Goal: Navigation & Orientation: Find specific page/section

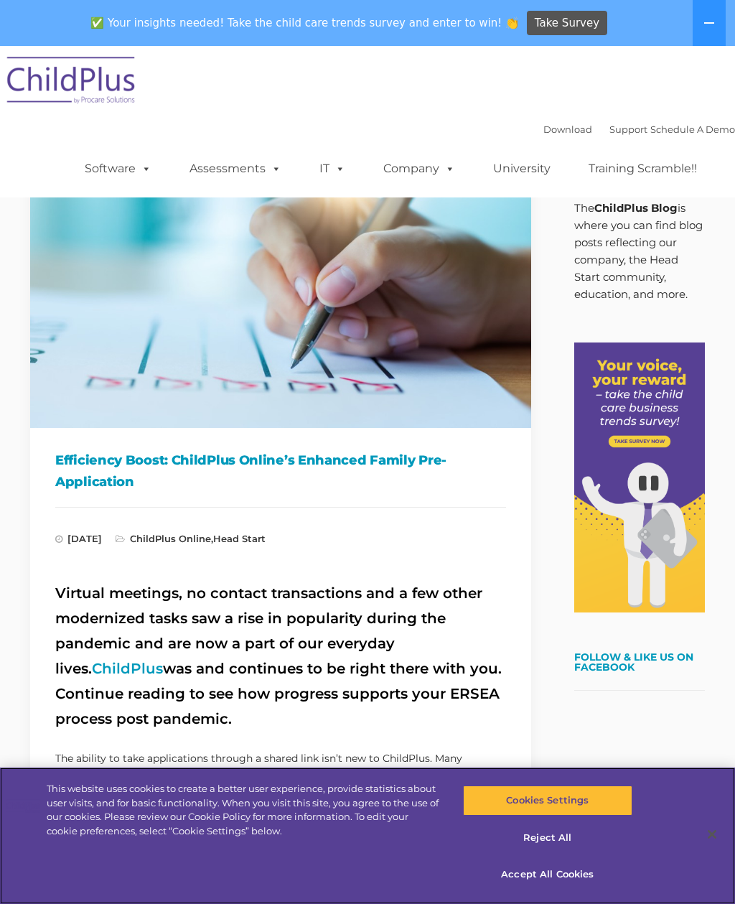
click at [548, 842] on button "Reject All" at bounding box center [547, 838] width 169 height 30
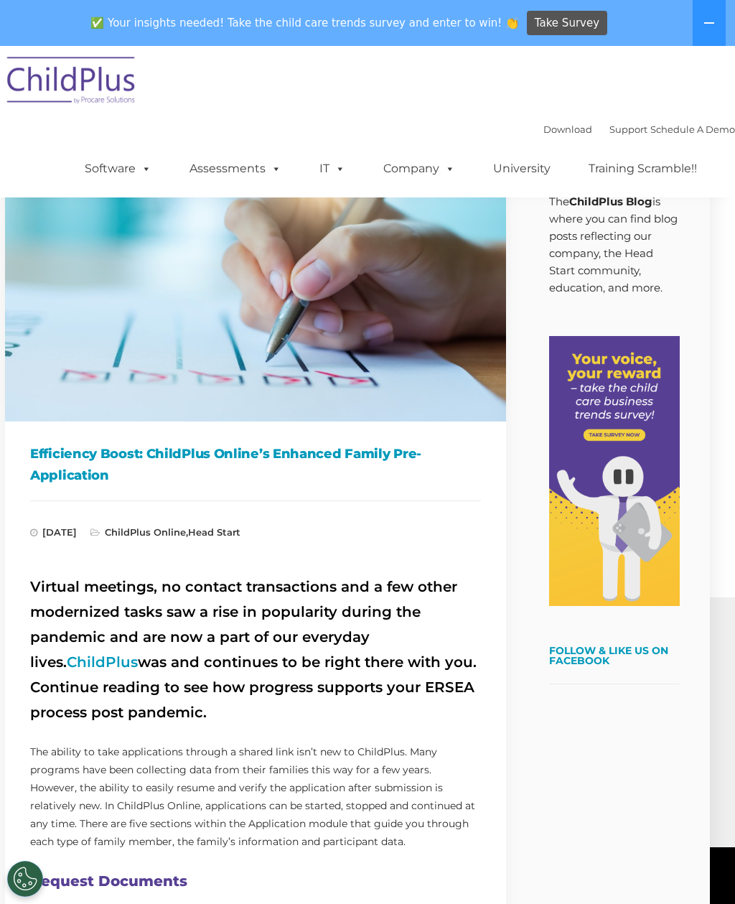
scroll to position [0, 25]
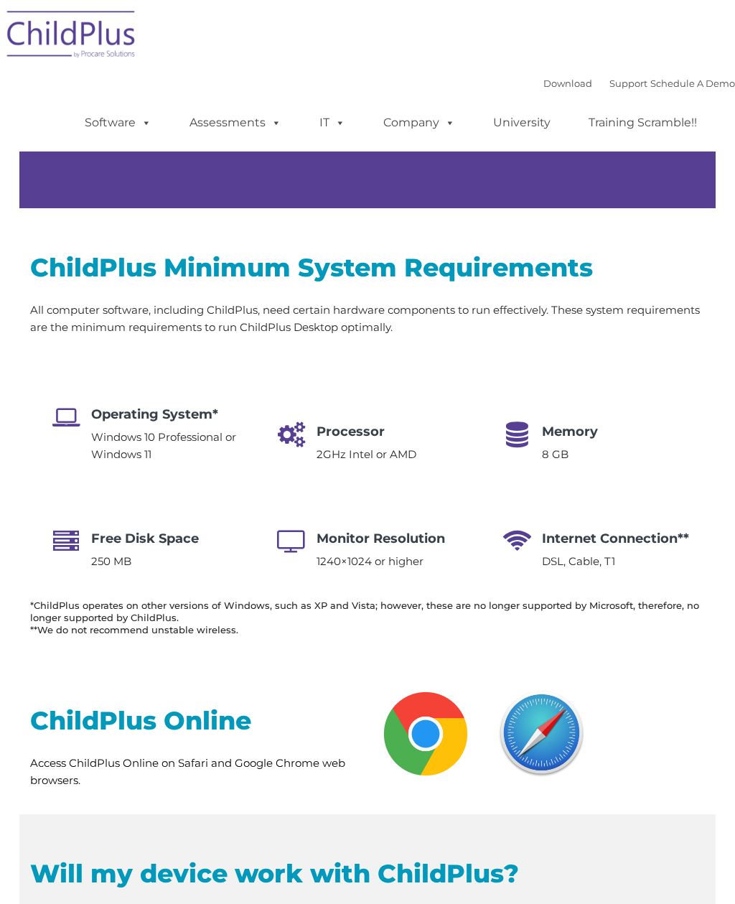
type input ""
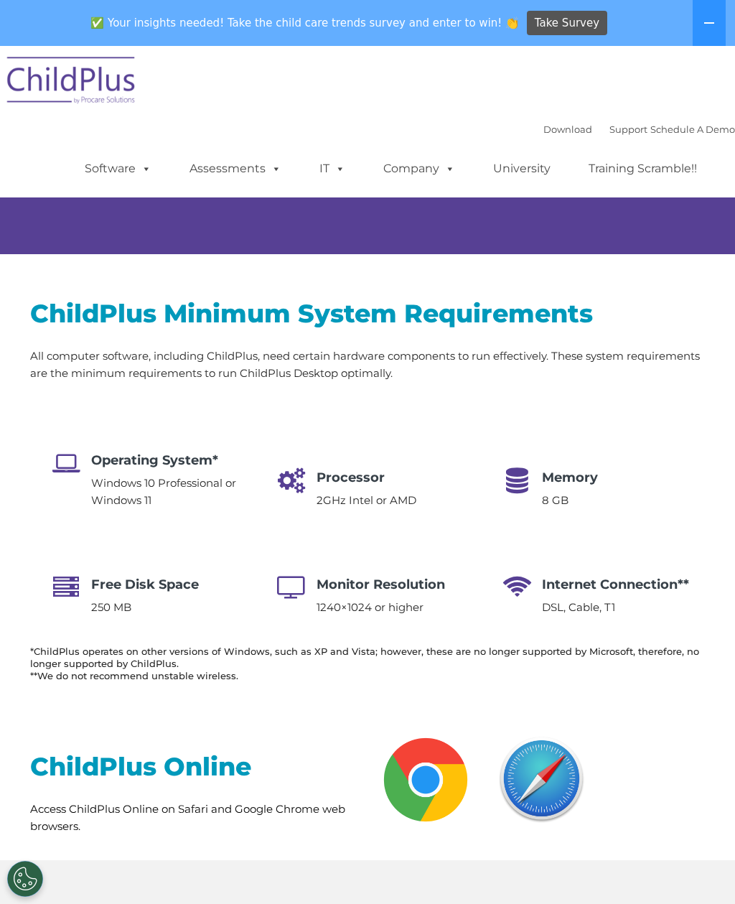
select select "MEDIUM"
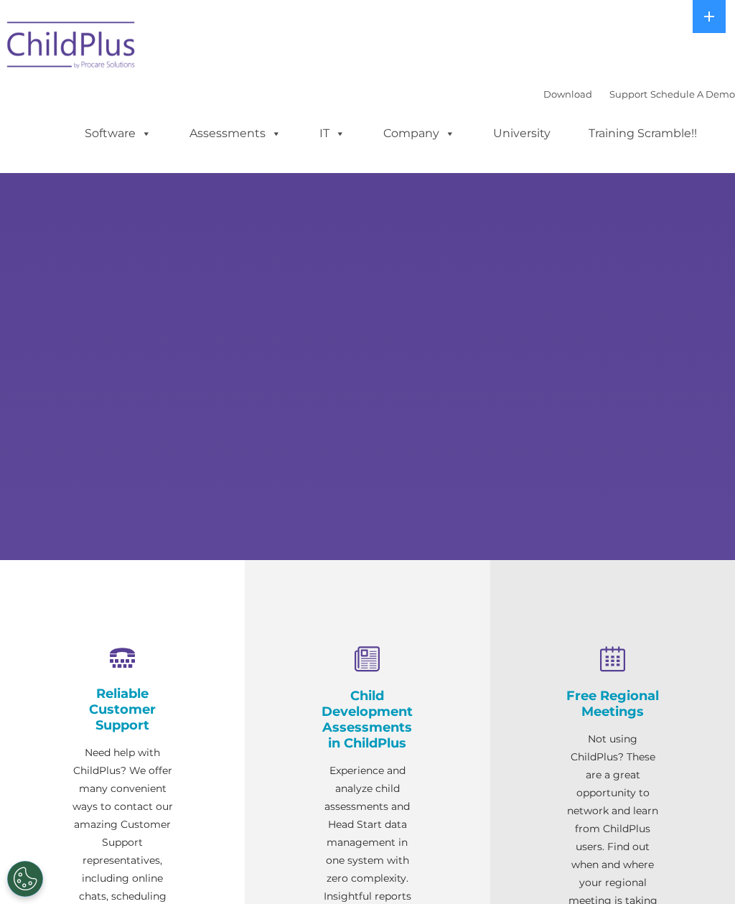
select select "MEDIUM"
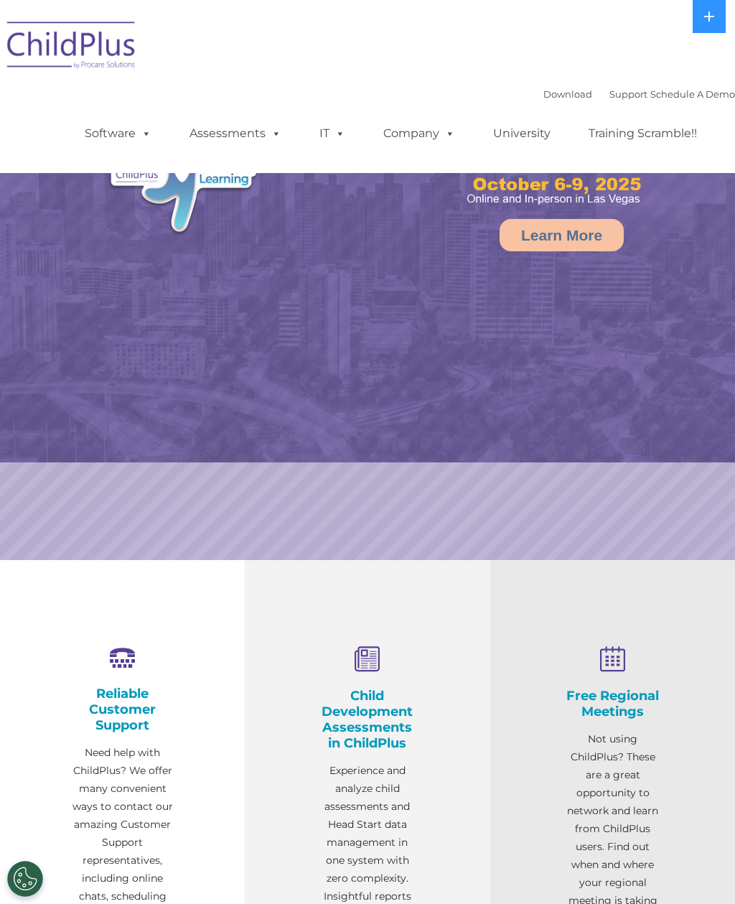
select select "MEDIUM"
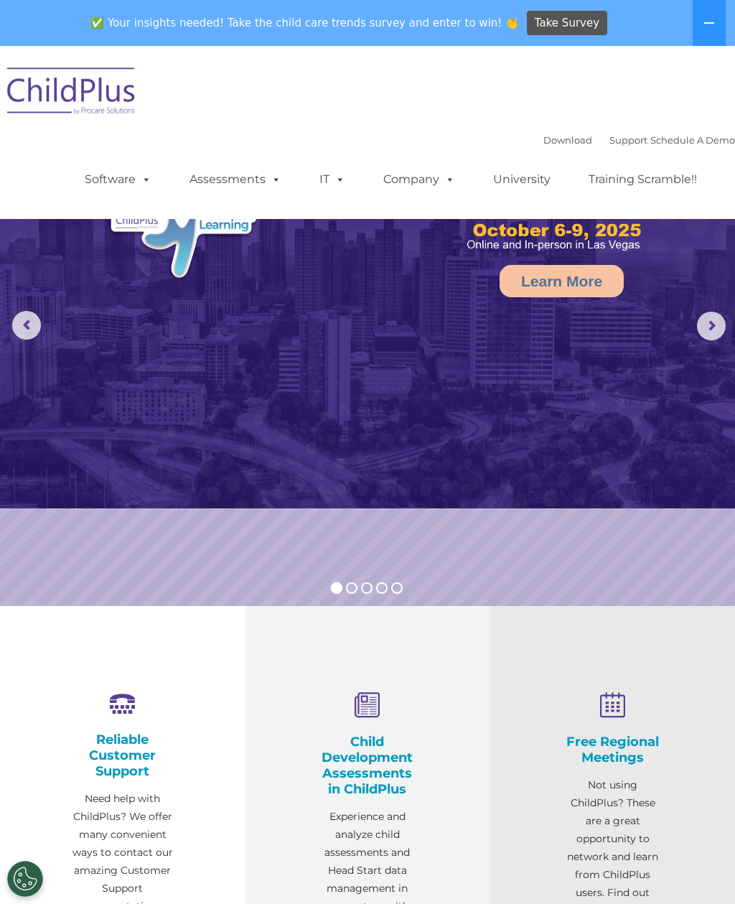
click at [94, 94] on img at bounding box center [72, 93] width 144 height 72
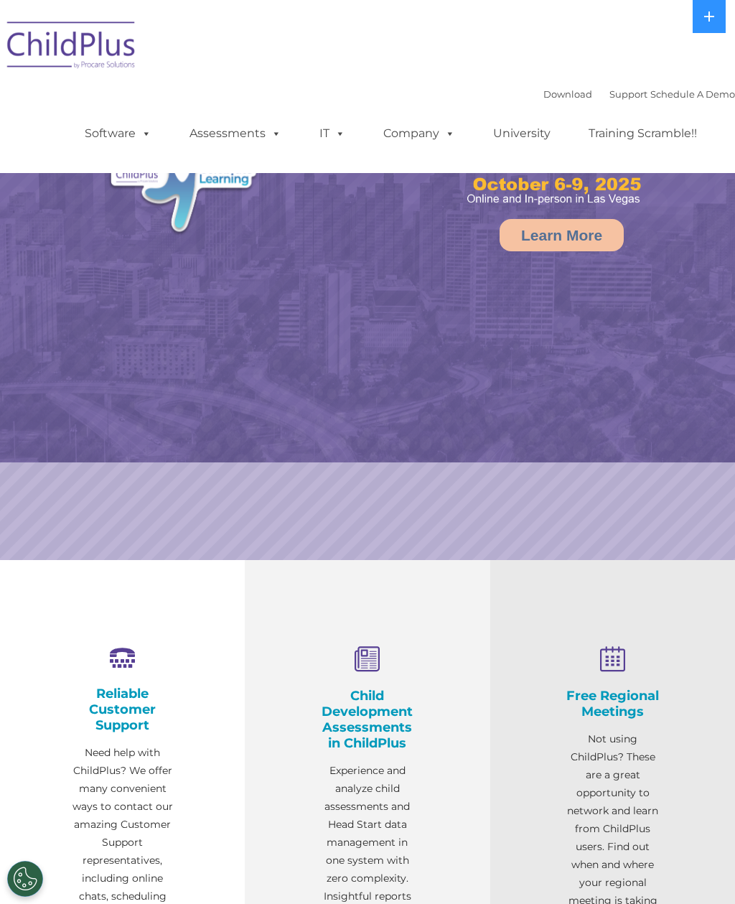
select select "MEDIUM"
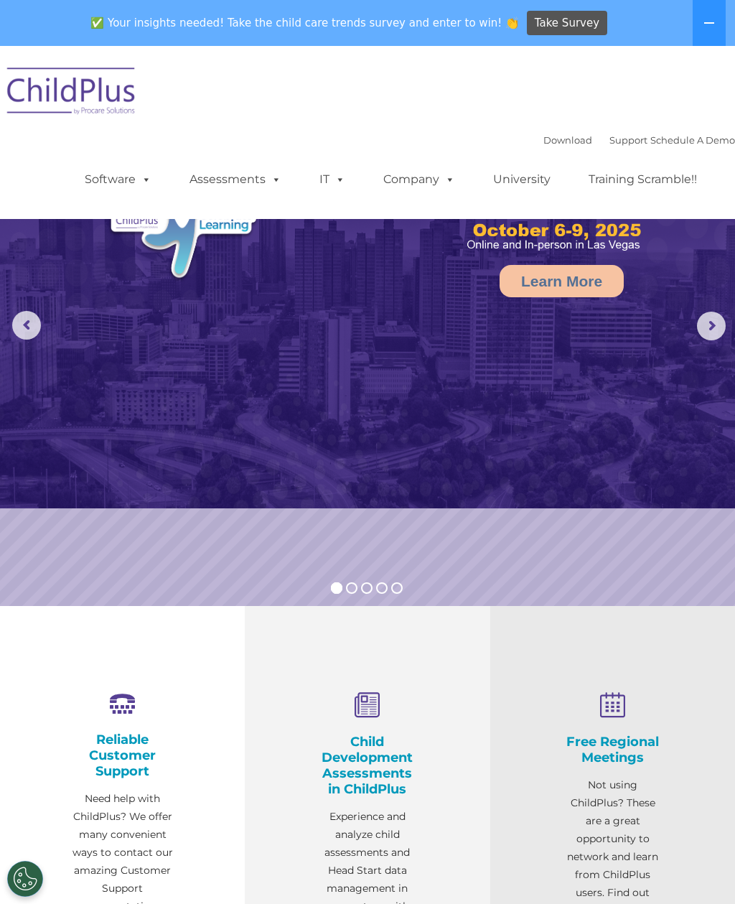
click at [259, 182] on link "Assessments" at bounding box center [235, 179] width 121 height 29
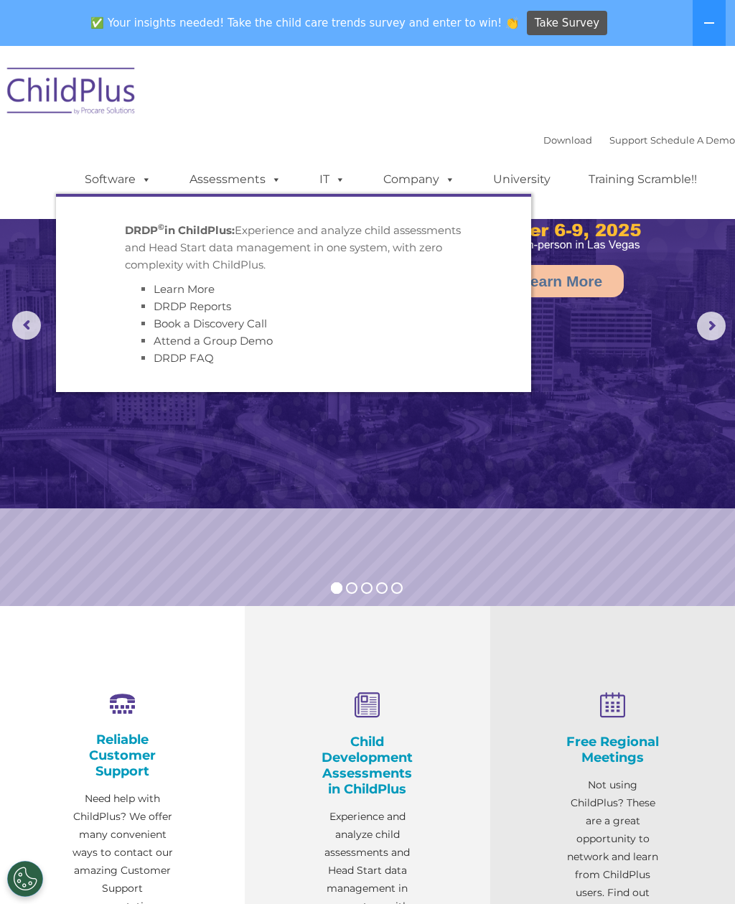
click at [559, 482] on img at bounding box center [367, 277] width 735 height 462
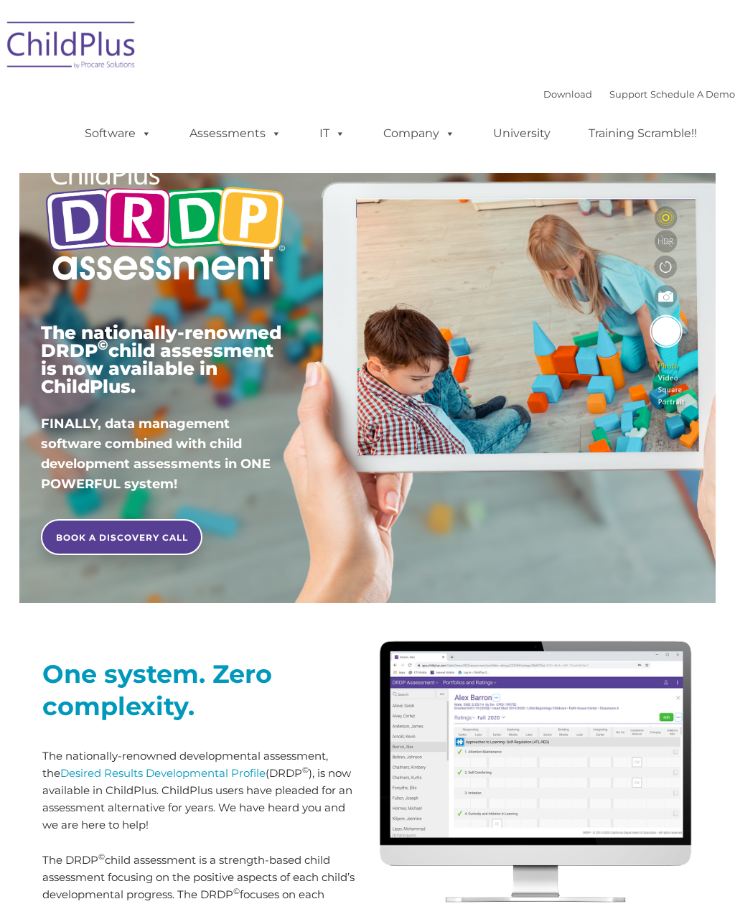
type input ""
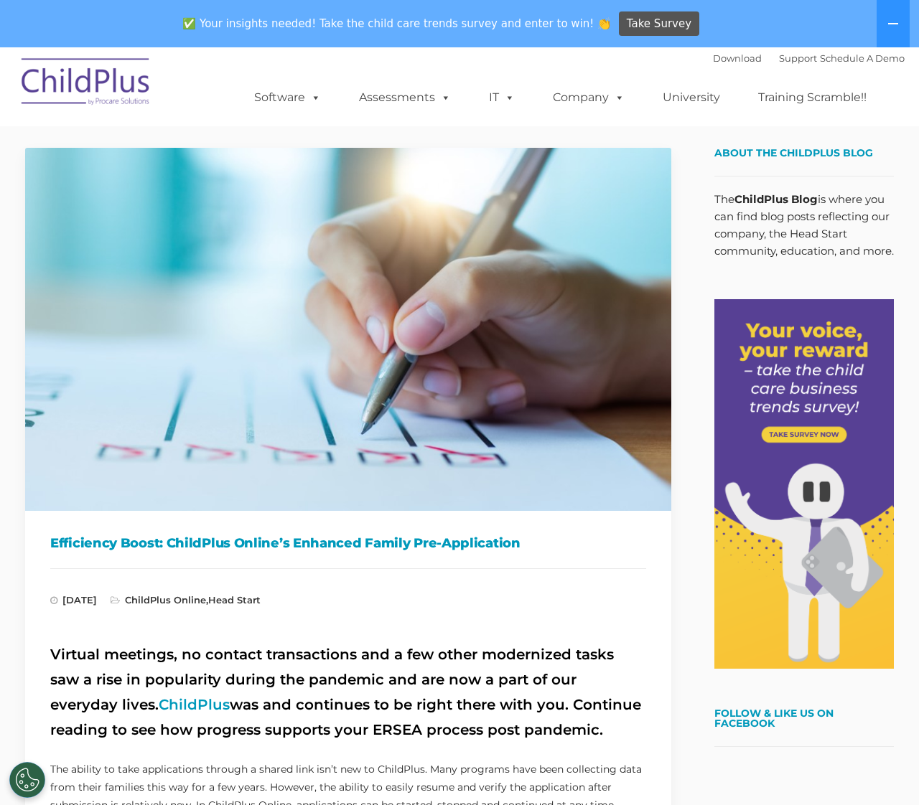
click at [566, 470] on img at bounding box center [348, 329] width 646 height 363
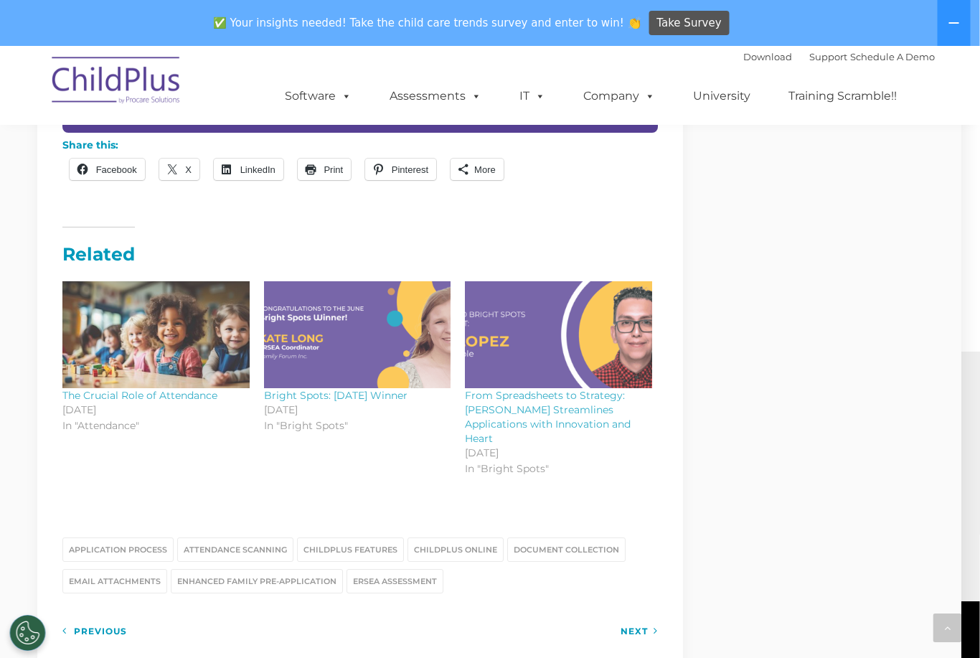
scroll to position [1600, 18]
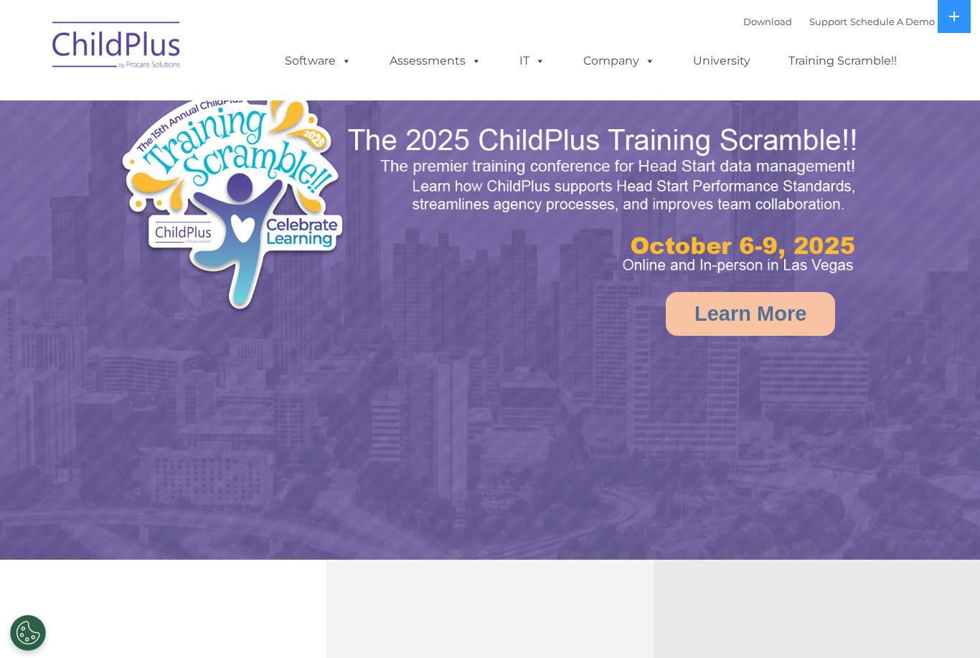
select select "MEDIUM"
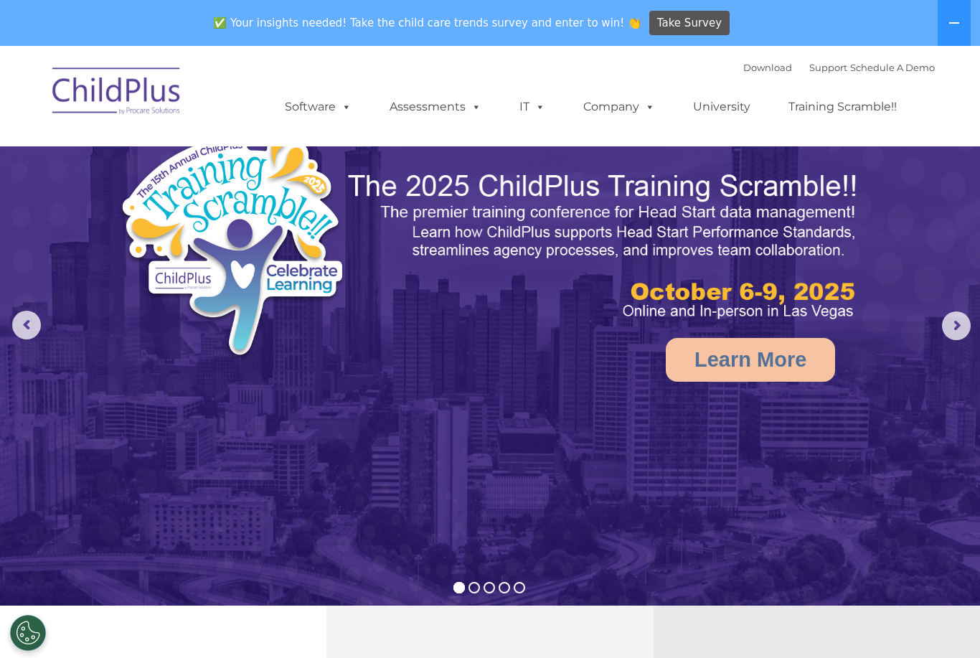
click at [126, 106] on img at bounding box center [117, 93] width 144 height 72
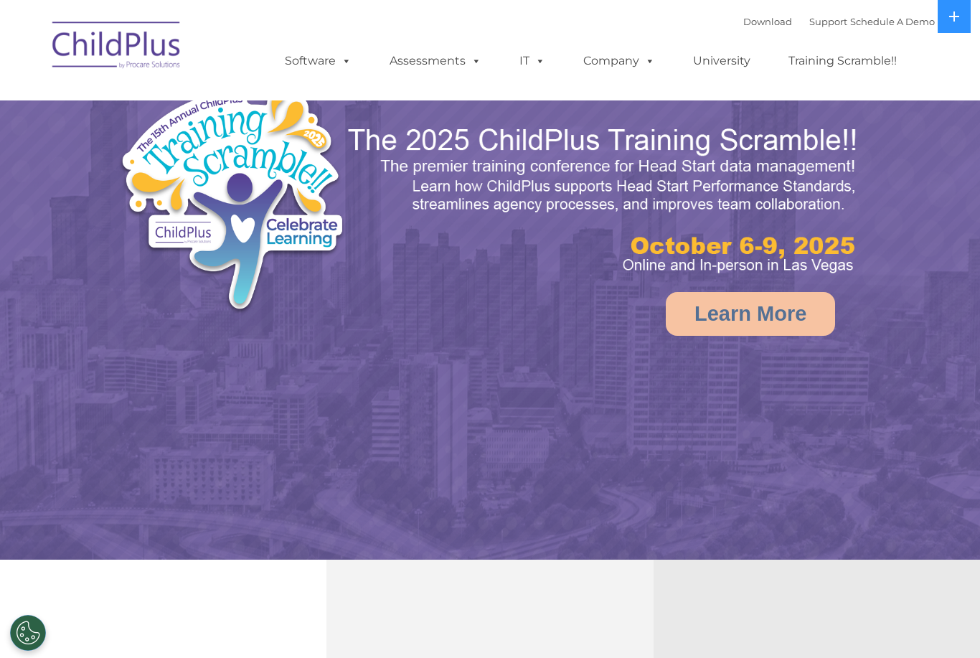
select select "MEDIUM"
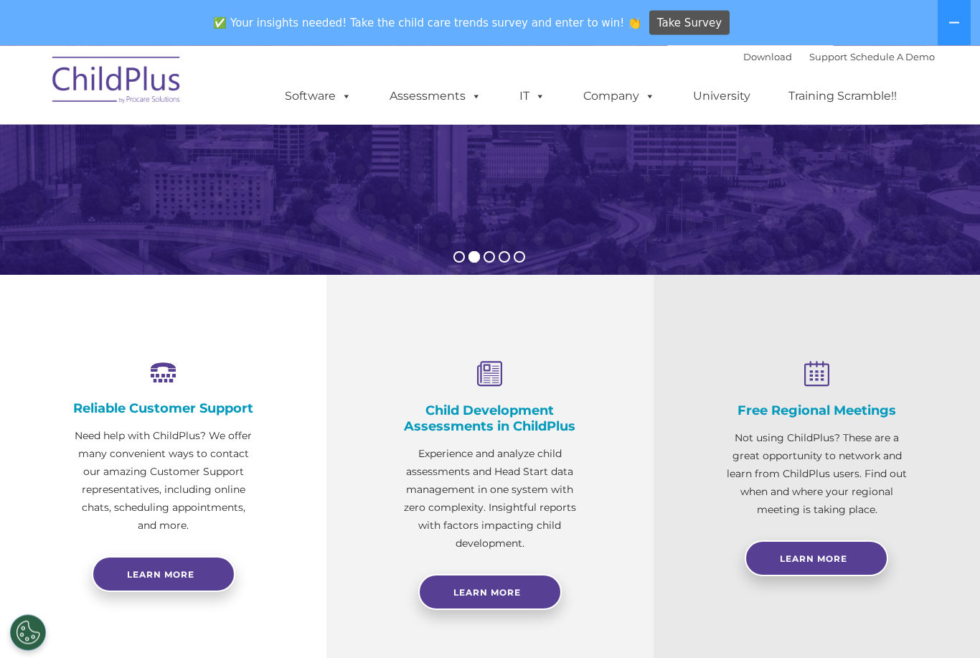
scroll to position [331, 0]
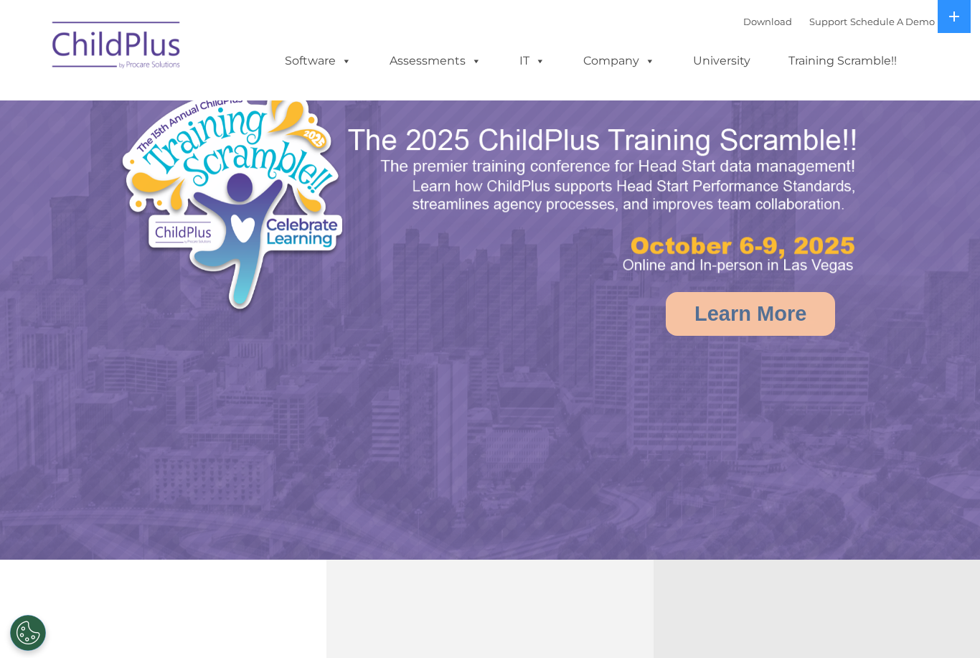
select select "MEDIUM"
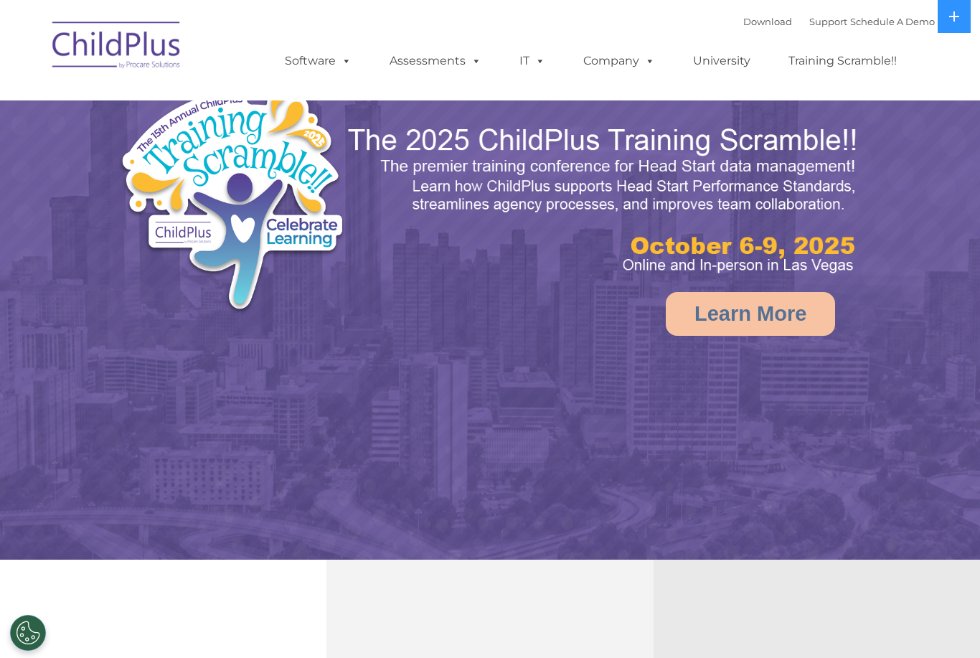
select select "MEDIUM"
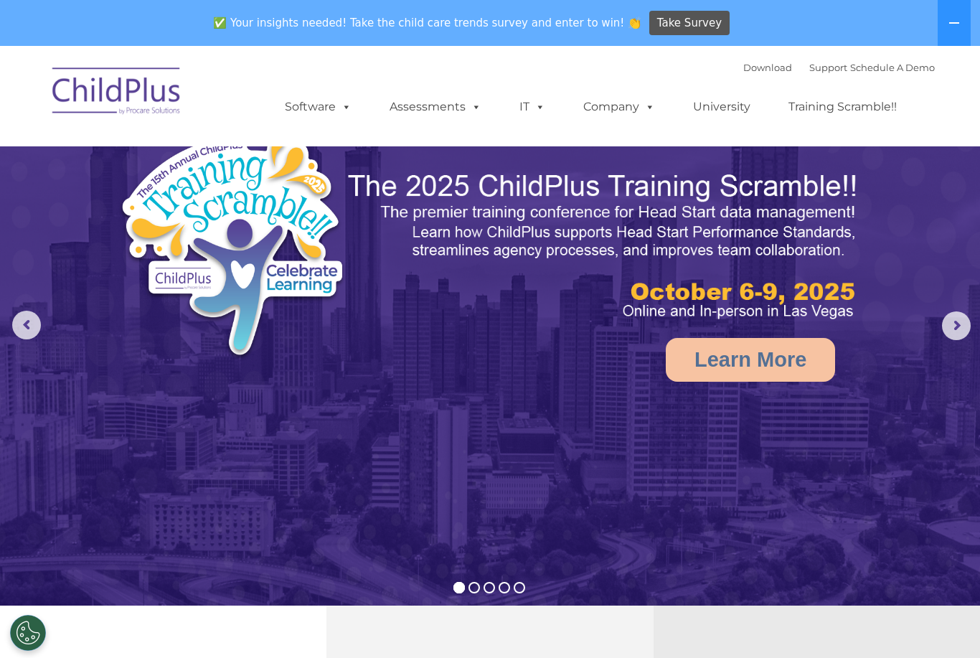
click at [744, 67] on link "Download" at bounding box center [768, 67] width 49 height 11
